Goal: Book appointment/travel/reservation

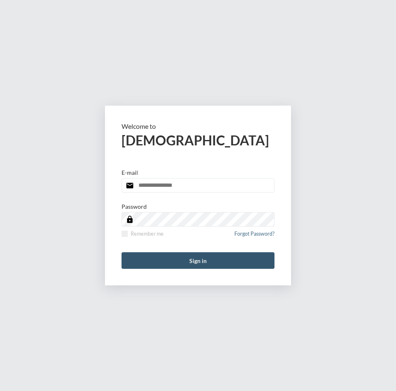
type input "**********"
click at [184, 260] on button "Sign in" at bounding box center [198, 260] width 153 height 17
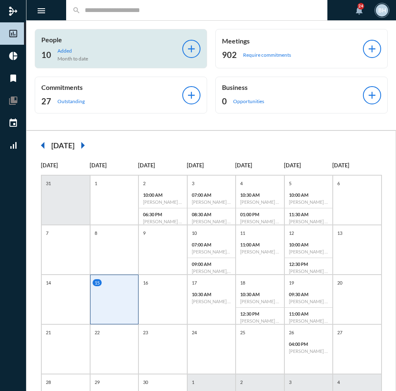
click at [59, 48] on p "Added" at bounding box center [72, 51] width 31 height 6
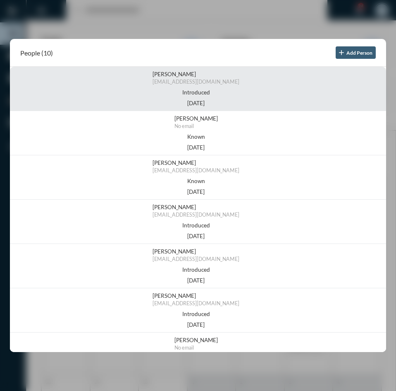
click at [206, 81] on span "baileymuller2024@gmail.com" at bounding box center [196, 82] width 87 height 6
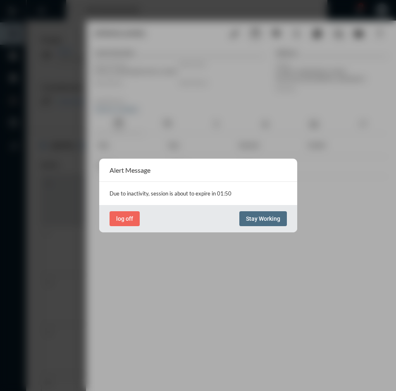
click at [266, 216] on span "Stay Working" at bounding box center [263, 218] width 34 height 7
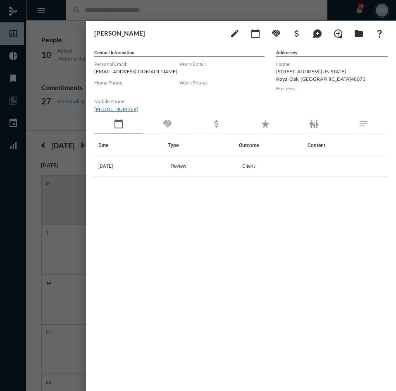
click at [187, 42] on div "Bailey Muller edit calendar_today handshake attach_money maps_ugc loupe folder …" at bounding box center [241, 204] width 310 height 366
click at [166, 10] on div at bounding box center [198, 195] width 396 height 391
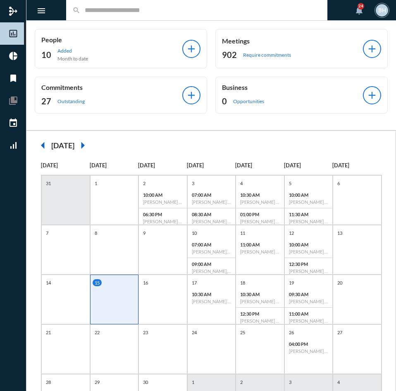
click at [117, 303] on div "15" at bounding box center [114, 299] width 49 height 50
click at [111, 13] on input "text" at bounding box center [201, 10] width 241 height 7
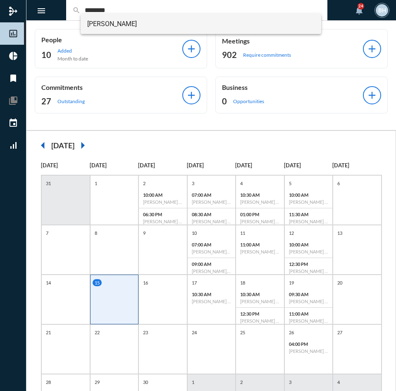
type input "********"
click at [123, 19] on span "Harika Balagoni" at bounding box center [201, 24] width 228 height 20
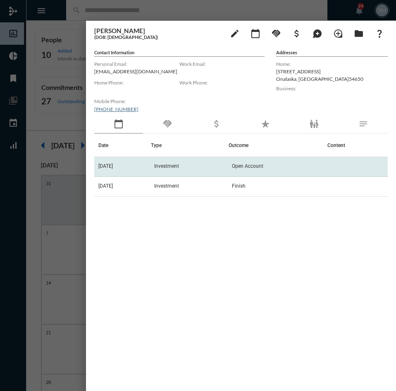
click at [188, 170] on td "Investment" at bounding box center [190, 167] width 78 height 20
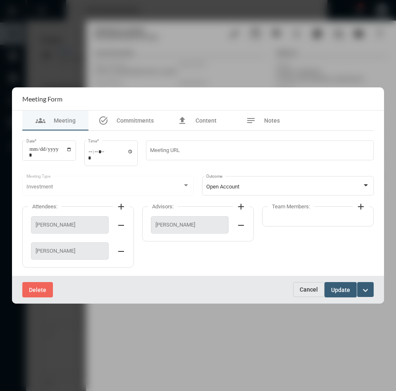
click at [311, 288] on span "Cancel" at bounding box center [309, 289] width 18 height 7
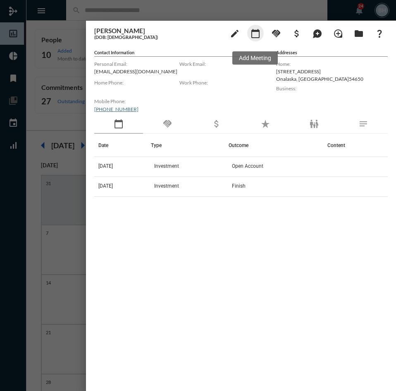
click at [260, 37] on mat-icon "calendar_today" at bounding box center [256, 34] width 10 height 10
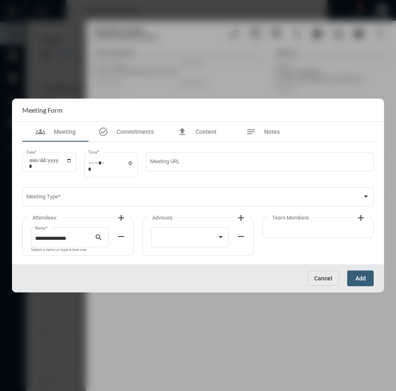
drag, startPoint x: 27, startPoint y: 161, endPoint x: 67, endPoint y: 60, distance: 108.9
click at [29, 159] on div "Date *" at bounding box center [49, 160] width 46 height 21
type input "**********"
click at [96, 165] on input "Time *" at bounding box center [111, 166] width 46 height 12
type input "*****"
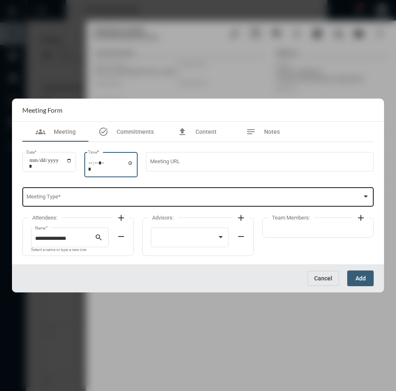
click at [68, 200] on span at bounding box center [194, 198] width 336 height 6
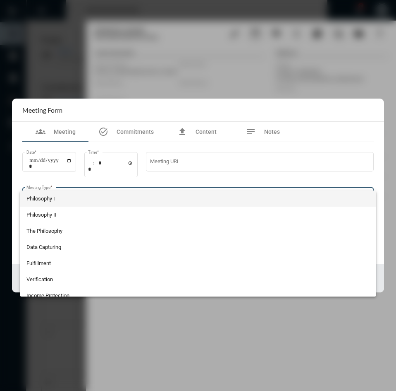
scroll to position [88, 0]
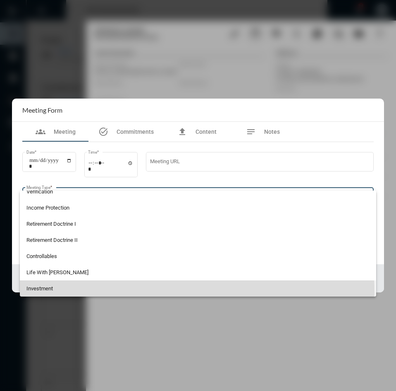
drag, startPoint x: 59, startPoint y: 292, endPoint x: 126, endPoint y: 264, distance: 72.3
click at [60, 292] on span "Investment" at bounding box center [198, 288] width 344 height 16
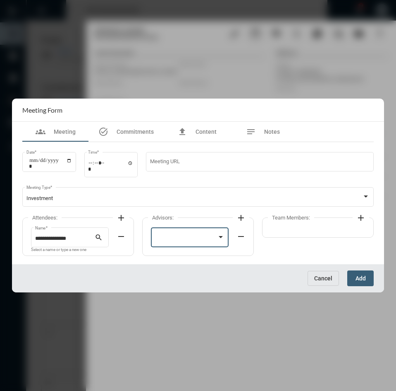
click at [174, 242] on div at bounding box center [186, 238] width 62 height 6
drag, startPoint x: 182, startPoint y: 241, endPoint x: 192, endPoint y: 219, distance: 24.1
click at [182, 241] on span "[PERSON_NAME]" at bounding box center [190, 238] width 70 height 16
click at [121, 217] on mat-icon "add" at bounding box center [121, 218] width 10 height 10
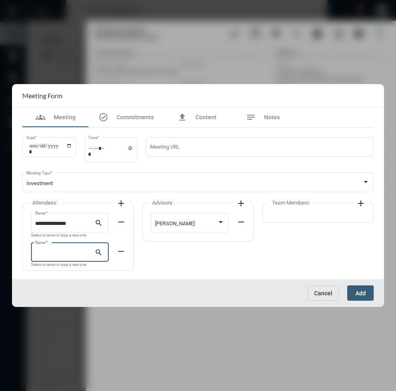
click at [75, 253] on input "Name *" at bounding box center [65, 253] width 60 height 6
type input "*"
click at [71, 271] on span "Vikas Koppurapu" at bounding box center [70, 272] width 65 height 20
type input "**********"
click at [361, 293] on span "Add" at bounding box center [361, 293] width 10 height 7
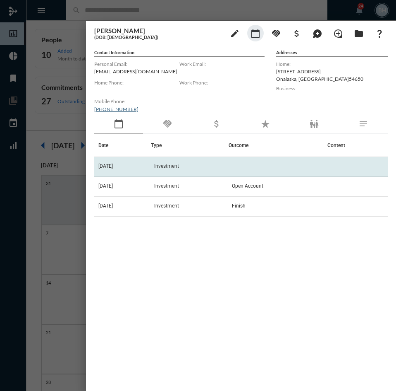
click at [174, 165] on span "Investment" at bounding box center [166, 166] width 25 height 6
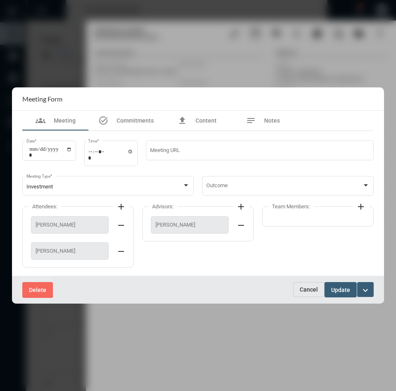
click at [35, 288] on span "Delete" at bounding box center [37, 289] width 17 height 7
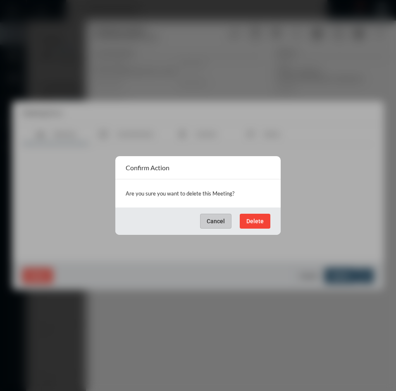
click at [261, 219] on span "Delete" at bounding box center [255, 221] width 17 height 7
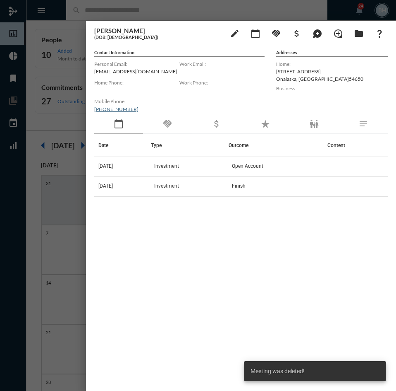
click at [225, 265] on div "Date Type Outcome Content 8/21/25 Investment Open Account 7/16/25 Investment Fi…" at bounding box center [241, 251] width 294 height 235
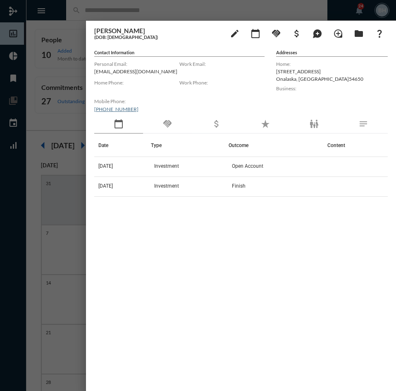
click at [172, 10] on div at bounding box center [198, 195] width 396 height 391
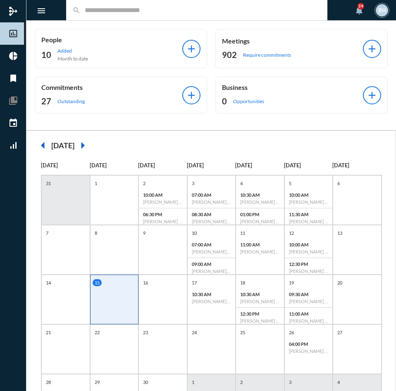
click at [181, 9] on input "text" at bounding box center [201, 10] width 241 height 7
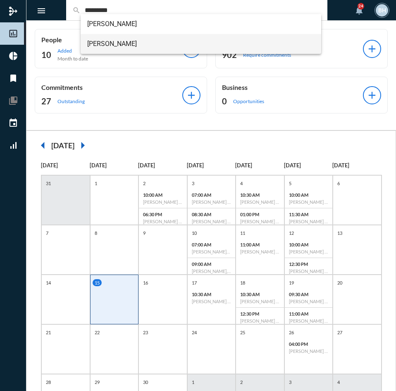
type input "*********"
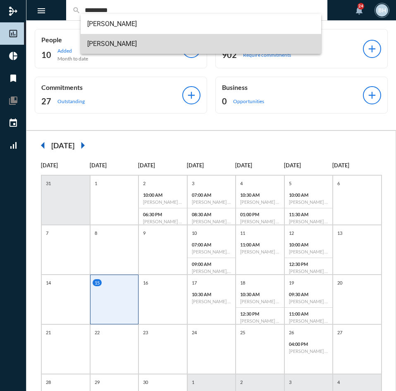
click at [109, 46] on span "Vamshi Garlapaty" at bounding box center [201, 44] width 228 height 20
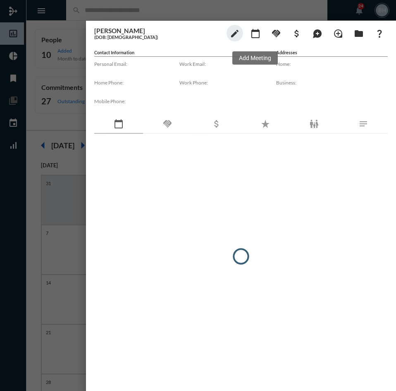
click at [258, 34] on mat-icon "calendar_today" at bounding box center [256, 34] width 10 height 10
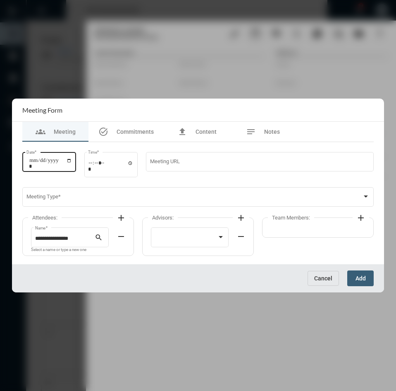
click at [38, 164] on input "Date *" at bounding box center [50, 163] width 43 height 12
type input "**********"
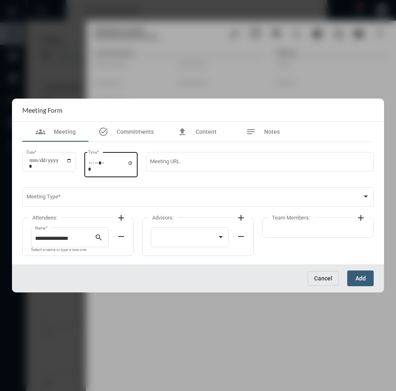
click at [90, 162] on div "Time *" at bounding box center [111, 163] width 54 height 26
type input "*****"
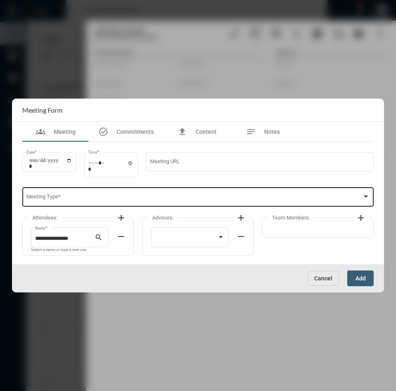
click at [91, 202] on div "Meeting Type *" at bounding box center [198, 196] width 344 height 21
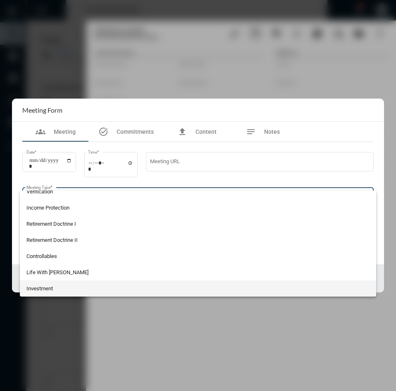
click at [99, 293] on span "Investment" at bounding box center [198, 288] width 344 height 16
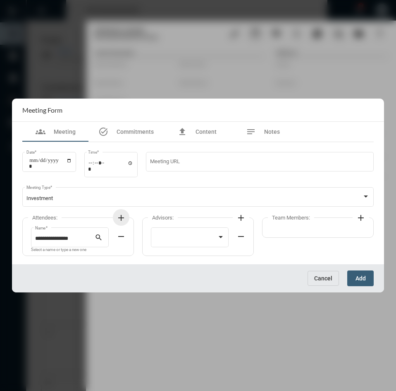
click at [124, 218] on mat-icon "add" at bounding box center [121, 218] width 10 height 10
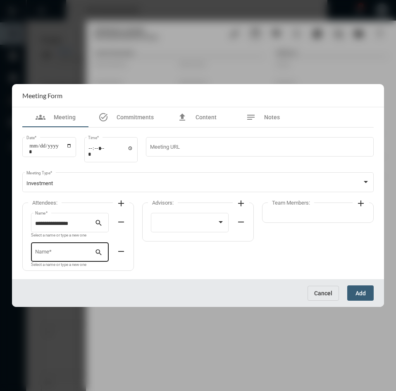
click at [47, 251] on input "Name *" at bounding box center [65, 253] width 60 height 6
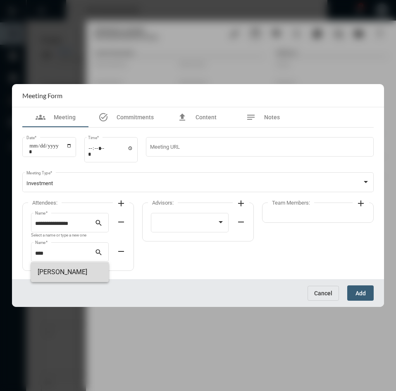
click at [72, 273] on span "[PERSON_NAME]" at bounding box center [70, 272] width 65 height 20
type input "**********"
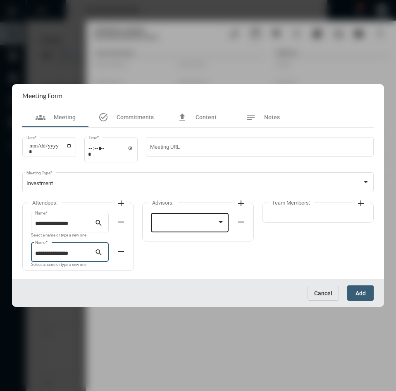
click at [163, 219] on div at bounding box center [190, 221] width 70 height 21
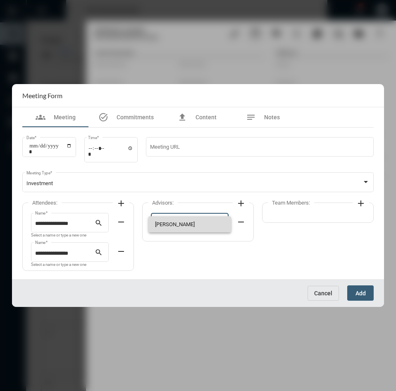
drag, startPoint x: 169, startPoint y: 225, endPoint x: 184, endPoint y: 228, distance: 15.3
click at [184, 228] on span "[PERSON_NAME]" at bounding box center [190, 224] width 70 height 16
click at [366, 292] on span "Add" at bounding box center [361, 293] width 10 height 7
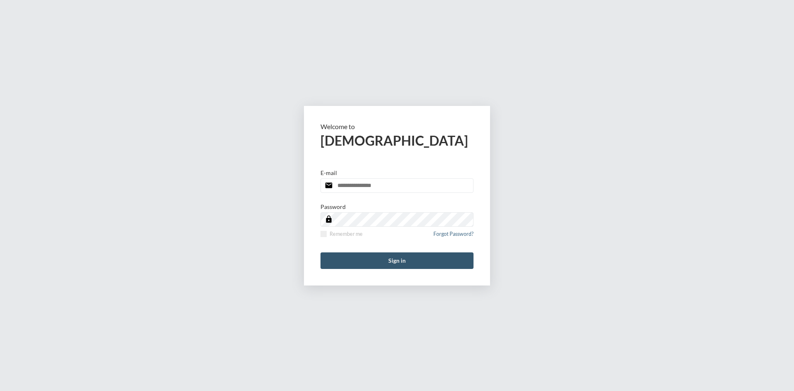
type input "**********"
click at [396, 257] on button "Sign in" at bounding box center [397, 260] width 153 height 17
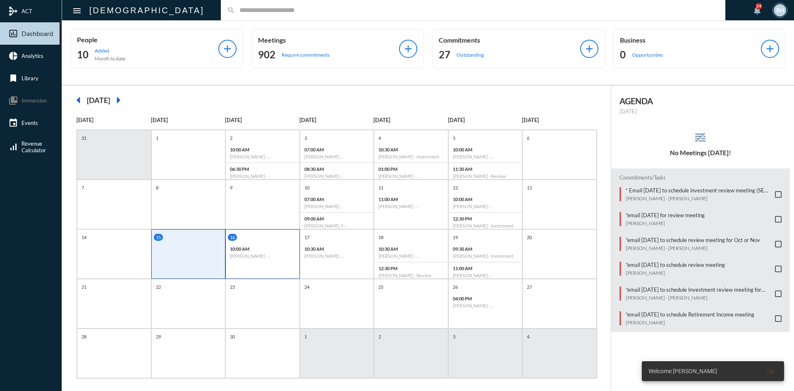
click at [242, 256] on h6 "[PERSON_NAME] - [PERSON_NAME] - Investment" at bounding box center [262, 255] width 65 height 5
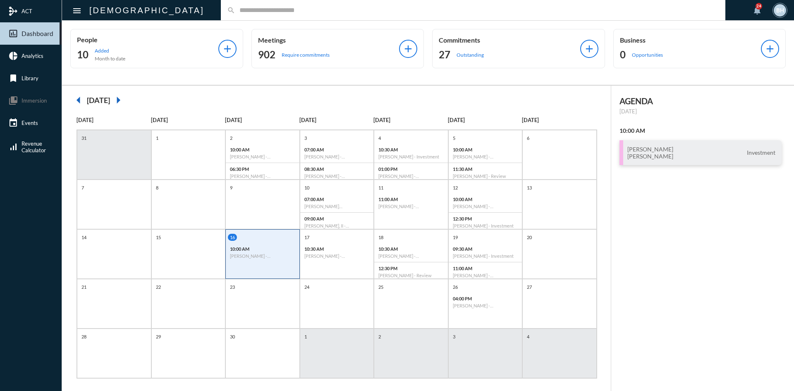
click at [235, 10] on input "text" at bounding box center [477, 10] width 484 height 7
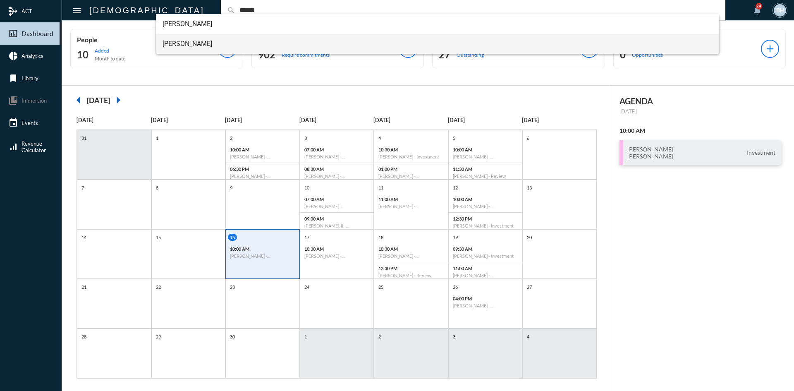
type input "******"
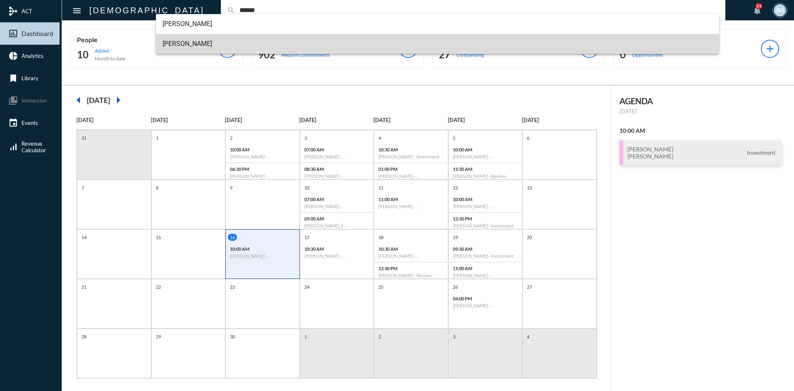
click at [204, 43] on span "[PERSON_NAME]" at bounding box center [438, 44] width 551 height 20
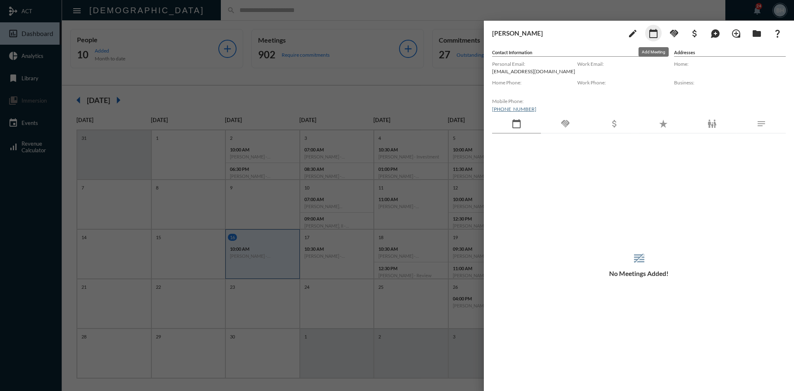
click at [396, 36] on mat-icon "calendar_today" at bounding box center [654, 34] width 10 height 10
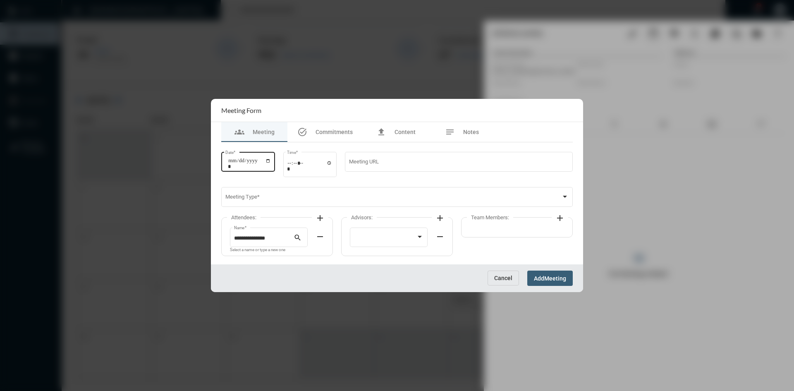
click at [230, 157] on div "Date *" at bounding box center [248, 161] width 46 height 21
type input "**********"
type input "*****"
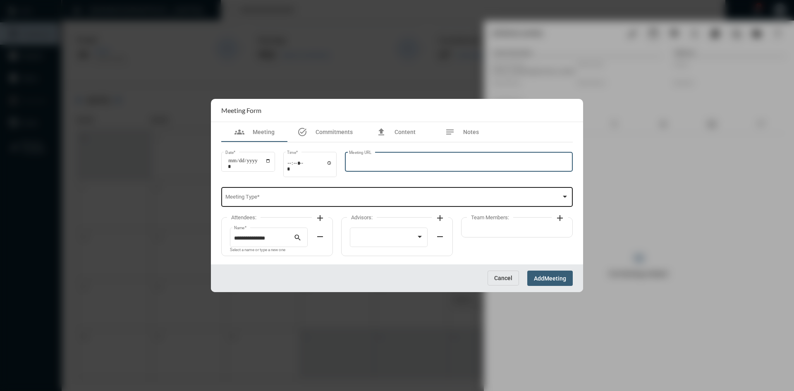
click at [280, 203] on div "Meeting Type *" at bounding box center [397, 196] width 344 height 21
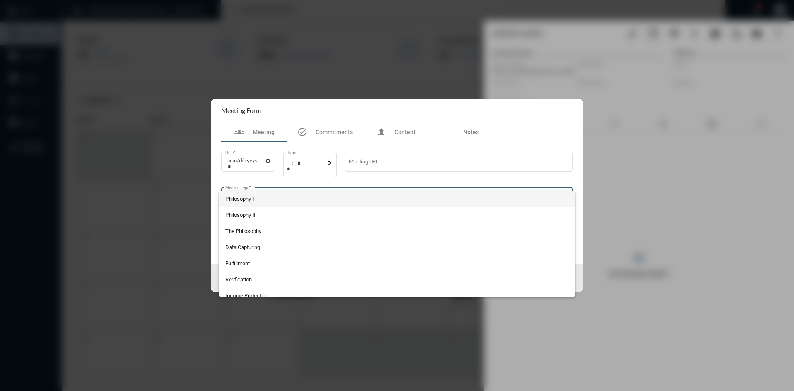
scroll to position [88, 0]
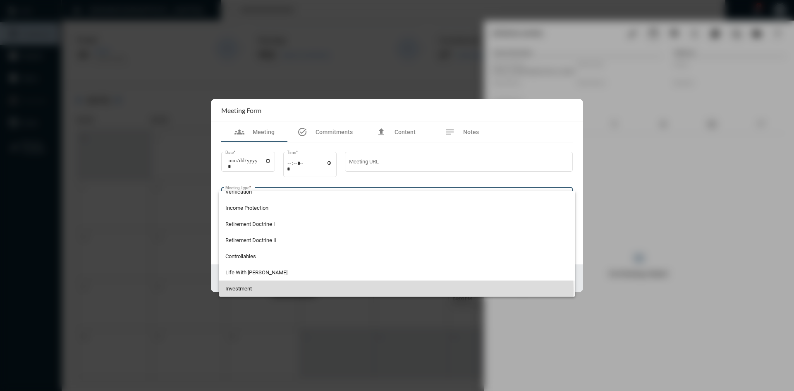
click at [307, 290] on span "Investment" at bounding box center [397, 288] width 344 height 16
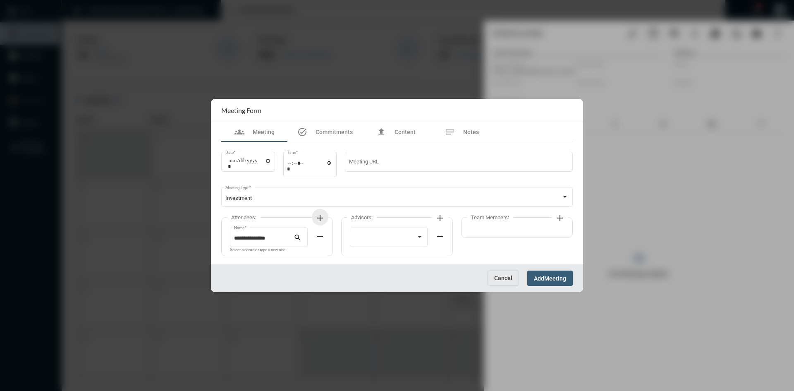
drag, startPoint x: 319, startPoint y: 216, endPoint x: 278, endPoint y: 232, distance: 43.2
click at [318, 217] on mat-icon "add" at bounding box center [320, 218] width 10 height 10
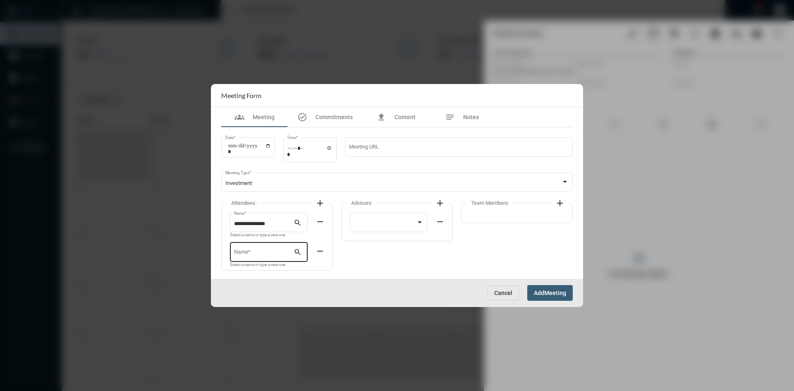
click at [257, 243] on div "Name *" at bounding box center [264, 251] width 60 height 21
click at [251, 252] on input "Name *" at bounding box center [264, 253] width 60 height 6
click at [271, 264] on span "[PERSON_NAME]" at bounding box center [269, 272] width 65 height 20
type input "**********"
click at [389, 221] on div at bounding box center [385, 224] width 62 height 6
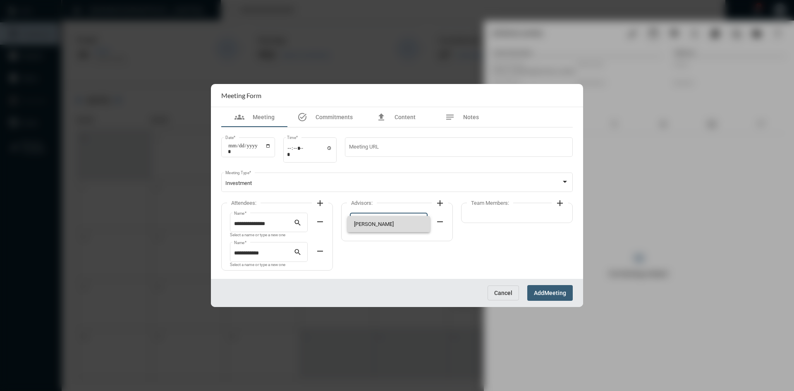
click at [387, 228] on span "[PERSON_NAME]" at bounding box center [389, 224] width 70 height 16
click at [396, 291] on span "Meeting" at bounding box center [555, 293] width 22 height 7
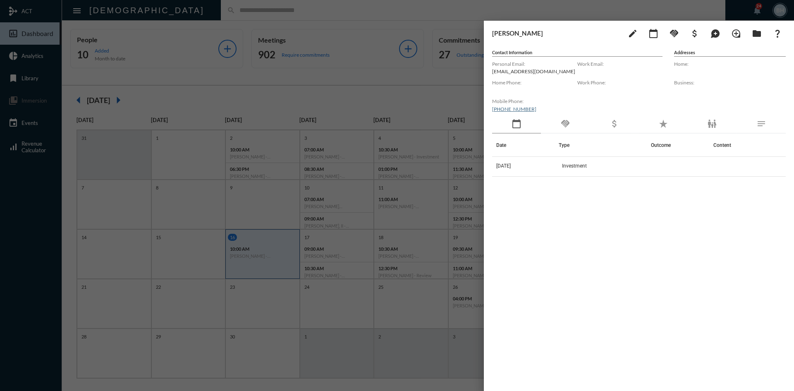
click at [336, 242] on div at bounding box center [397, 195] width 794 height 391
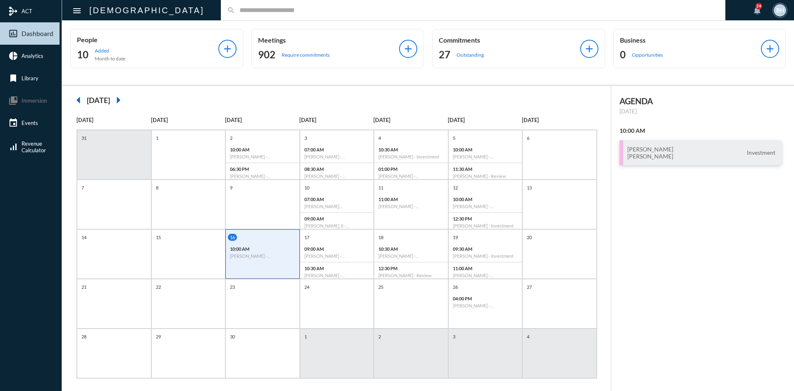
drag, startPoint x: 720, startPoint y: 300, endPoint x: 724, endPoint y: 297, distance: 4.7
click at [396, 300] on div "AGENDA [DATE] 10:00 AM [PERSON_NAME] [PERSON_NAME] Investment" at bounding box center [702, 243] width 183 height 314
